Goal: Download file/media

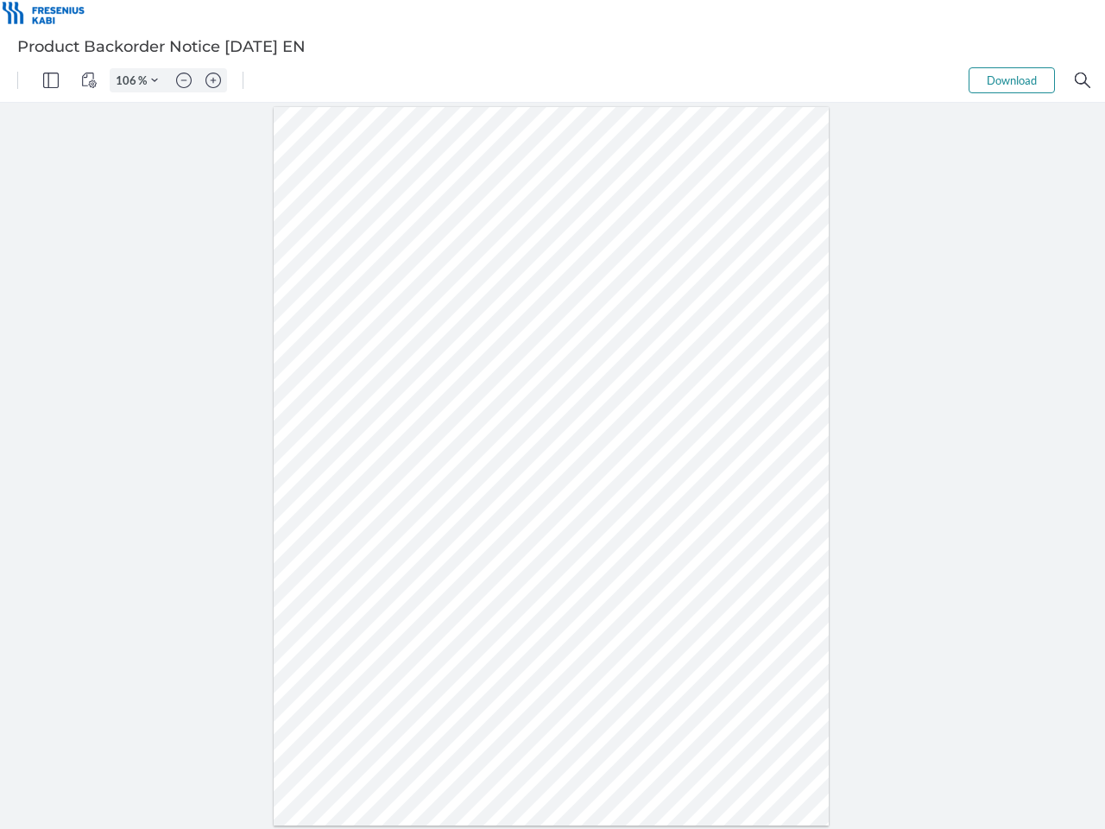
click at [51, 80] on img "Panel" at bounding box center [51, 81] width 16 height 16
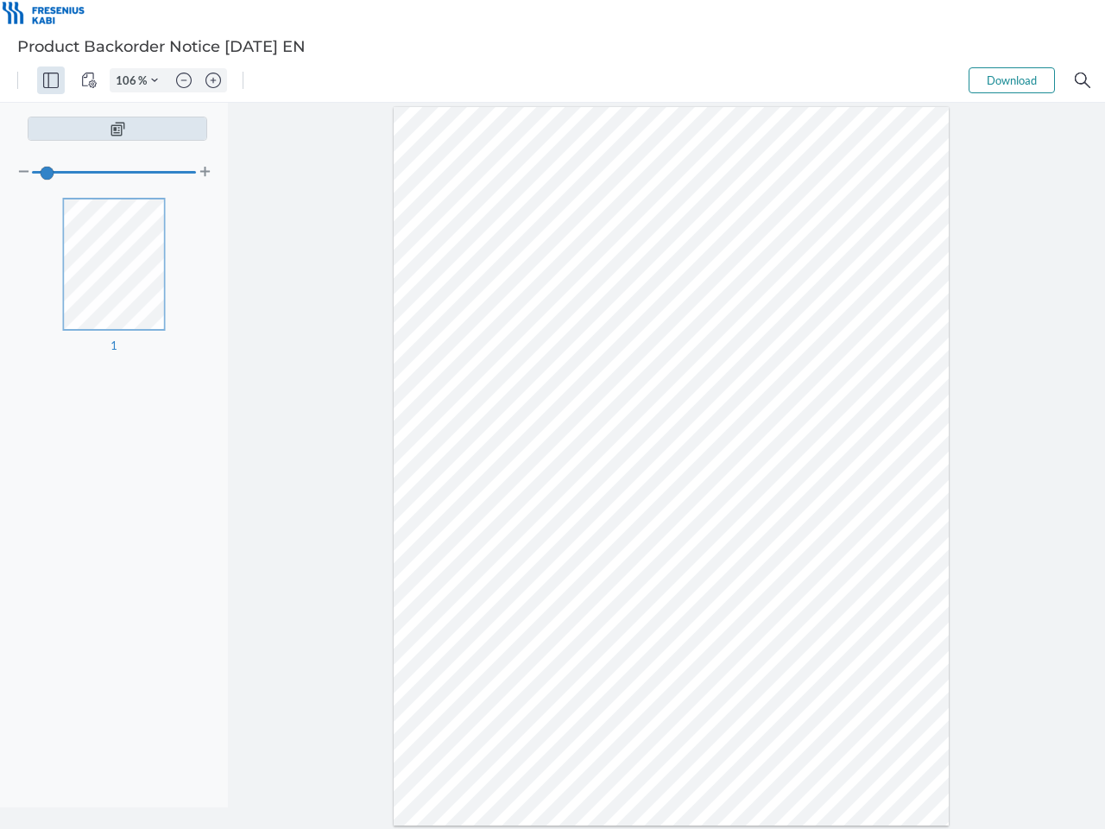
click at [89, 80] on img "View Controls" at bounding box center [89, 81] width 16 height 16
click at [129, 80] on input "106" at bounding box center [125, 81] width 28 height 16
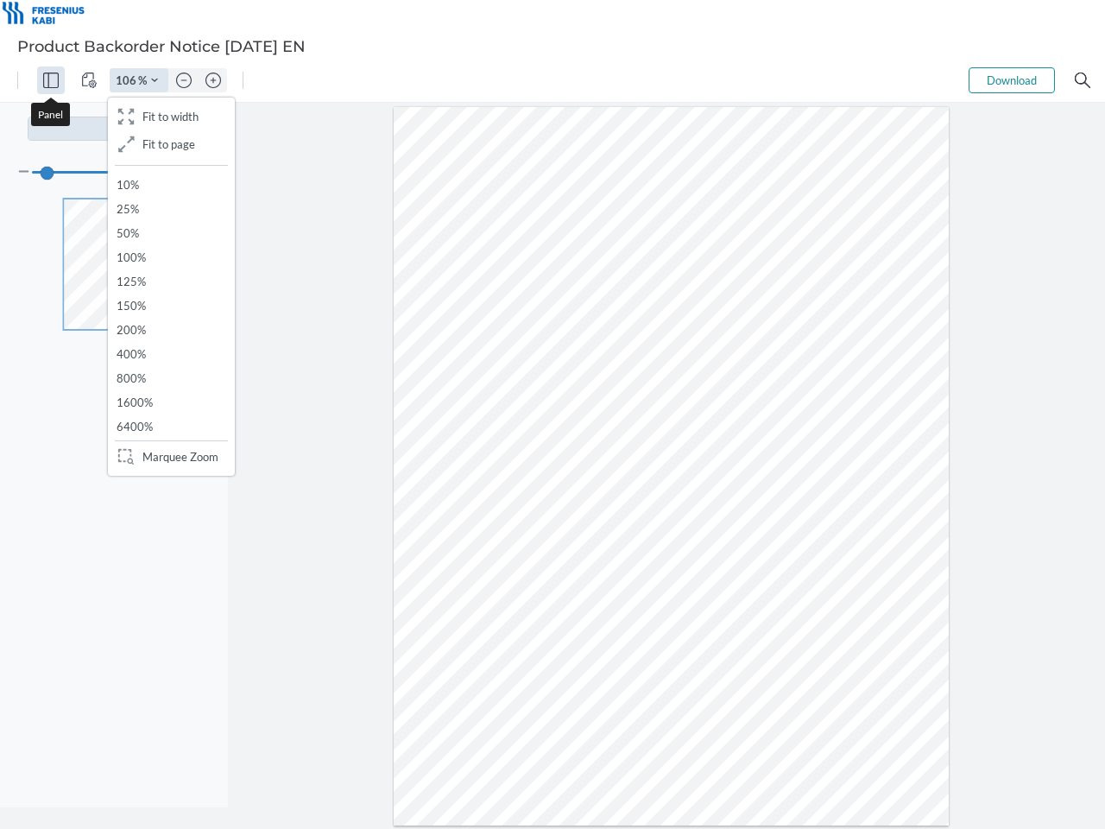
click at [155, 80] on img "Zoom Controls" at bounding box center [154, 80] width 7 height 7
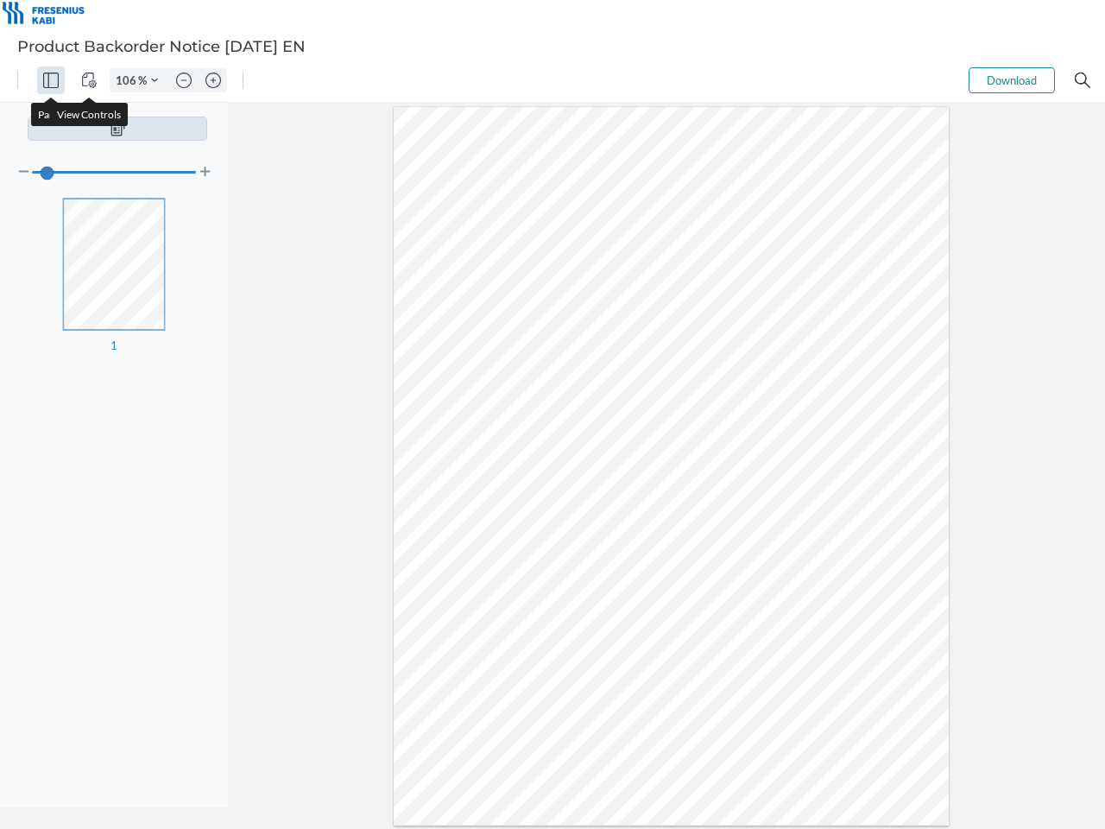
click at [184, 80] on img "Zoom out" at bounding box center [184, 81] width 16 height 16
click at [213, 80] on img "Zoom in" at bounding box center [213, 81] width 16 height 16
type input "106"
click at [1012, 80] on button "Download" at bounding box center [1012, 80] width 86 height 26
click at [1083, 80] on img "Search" at bounding box center [1083, 81] width 16 height 16
